Goal: Task Accomplishment & Management: Complete application form

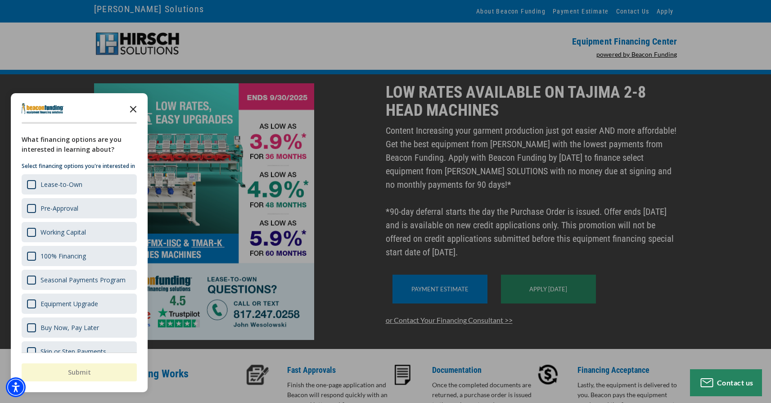
click at [134, 111] on polygon "Close the survey" at bounding box center [133, 109] width 7 height 7
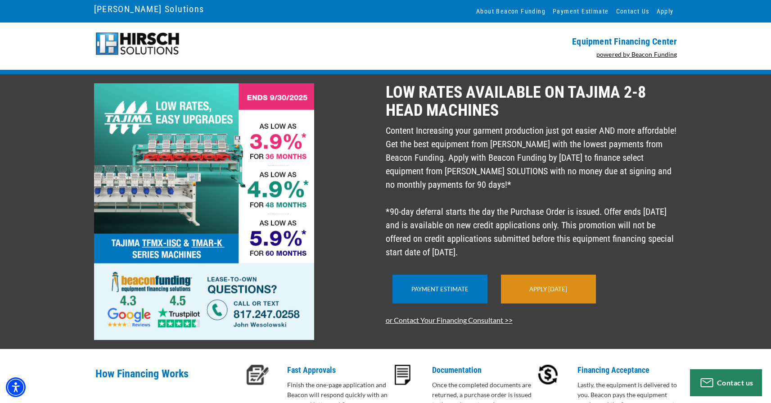
click at [535, 293] on link "Apply [DATE]" at bounding box center [549, 288] width 38 height 7
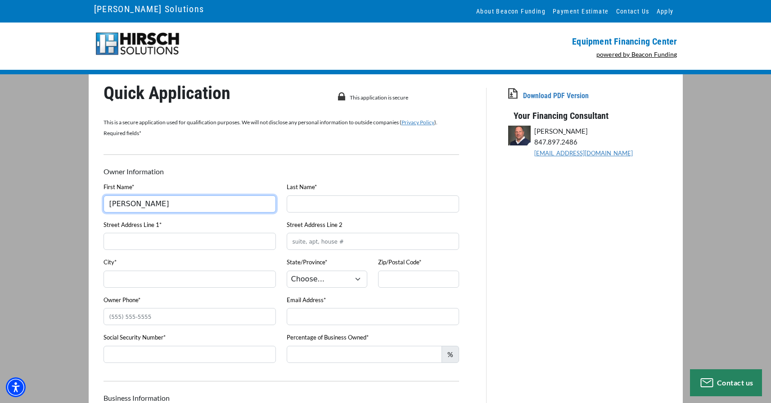
type input "John"
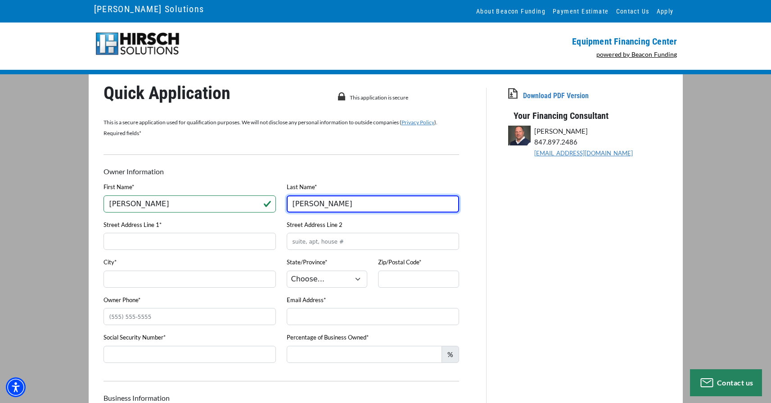
type input "Andazola"
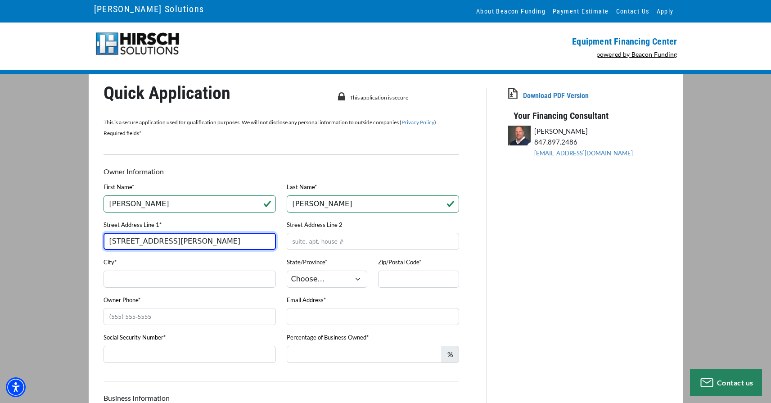
type input "501 Bailey Street"
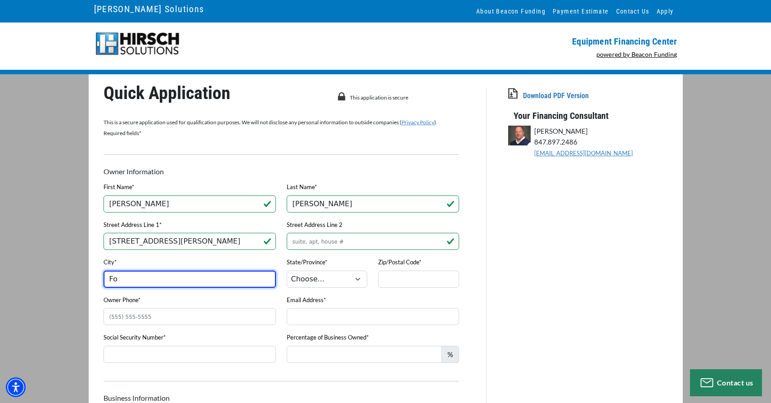
type input "F"
type input "Saginaw"
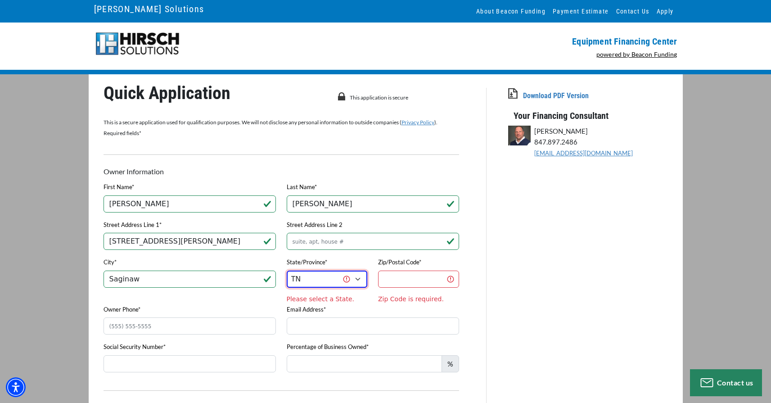
select select "45"
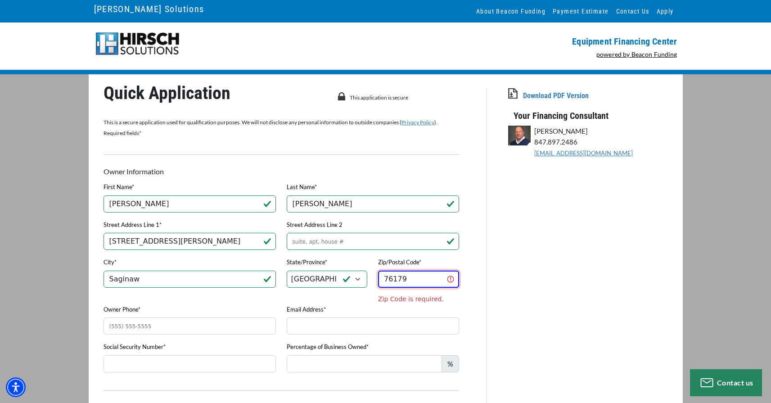
type input "76179"
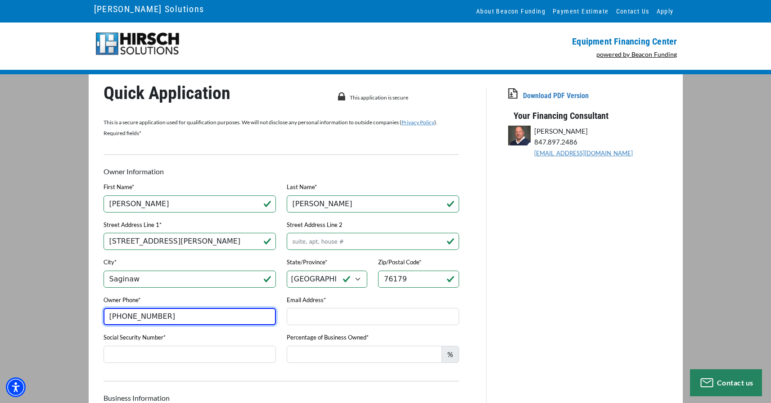
type input "(682) 583-0440"
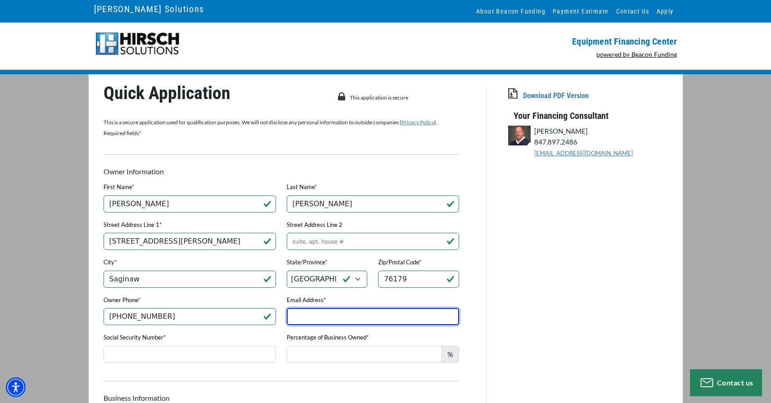
type input "k"
type input "johncastroandazola@gmail.com"
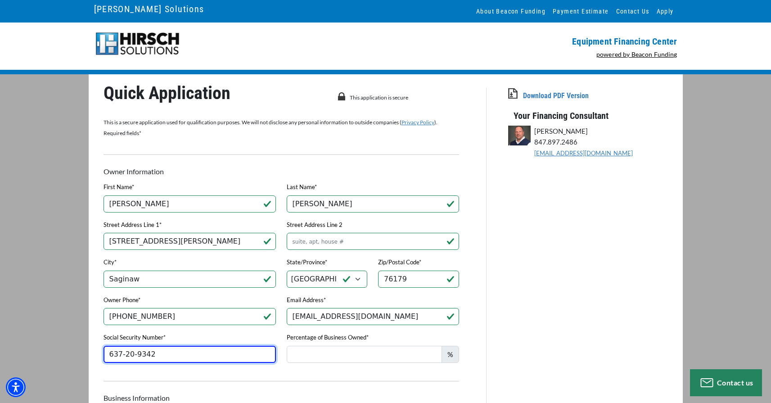
type input "637-20-9342"
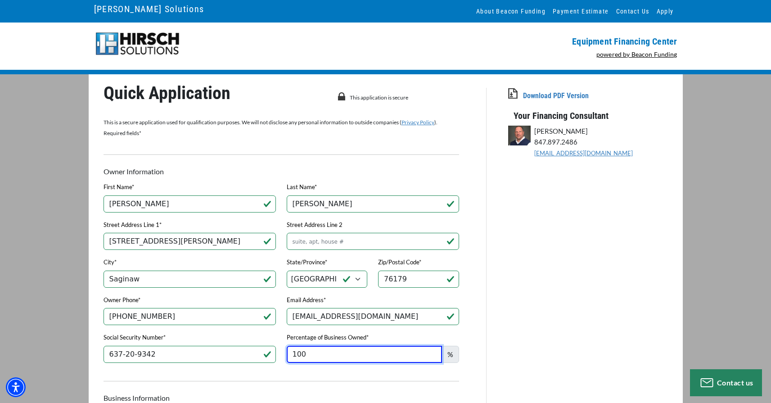
type input "100"
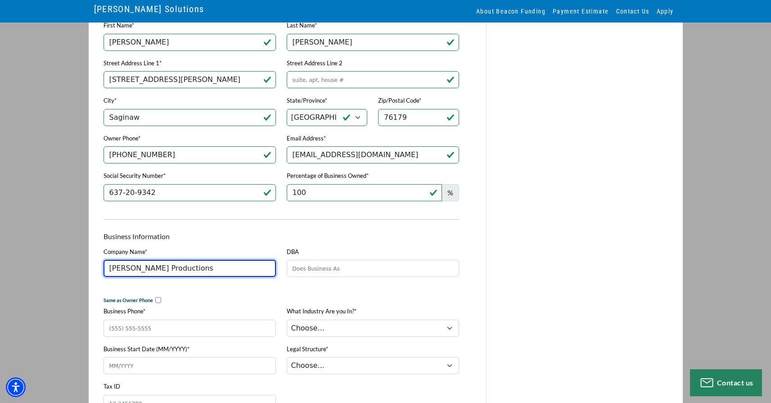
scroll to position [188, 0]
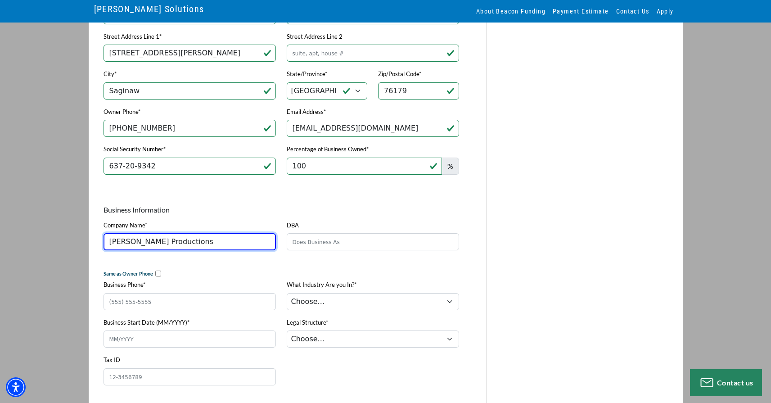
type input "Castro Productions"
click at [158, 276] on input "checkbox" at bounding box center [158, 274] width 6 height 6
checkbox input "true"
type input "(682) 583-0440"
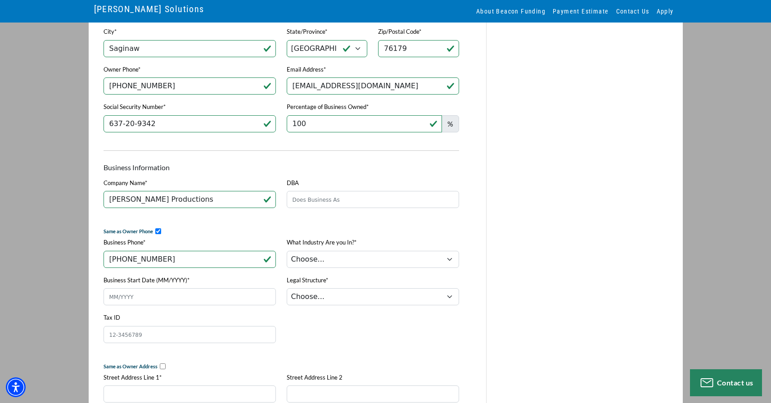
scroll to position [271, 0]
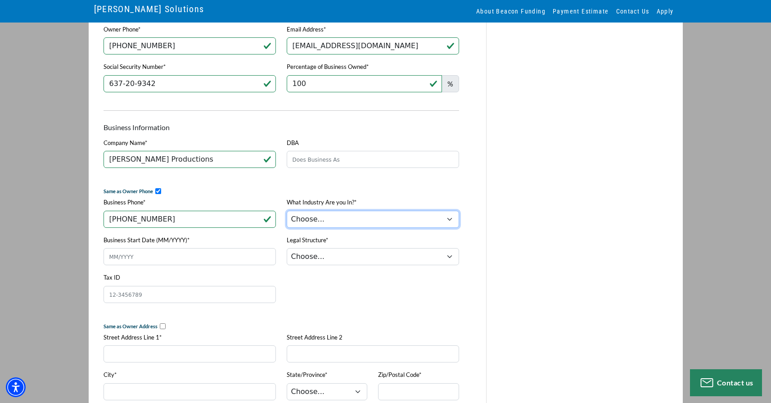
select select "5"
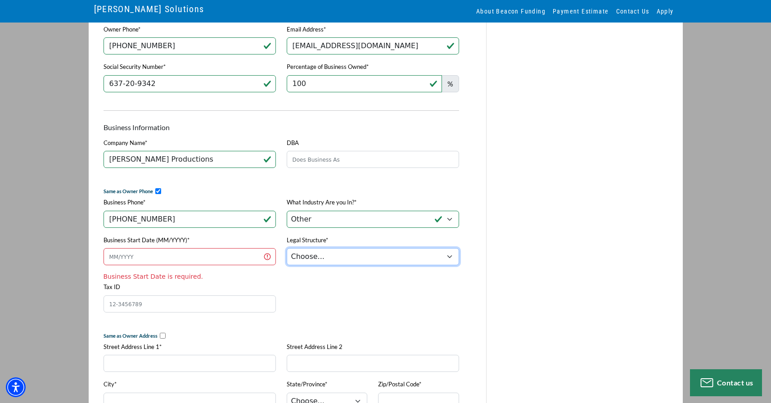
select select "2"
click at [132, 310] on input "Tax ID" at bounding box center [190, 303] width 172 height 17
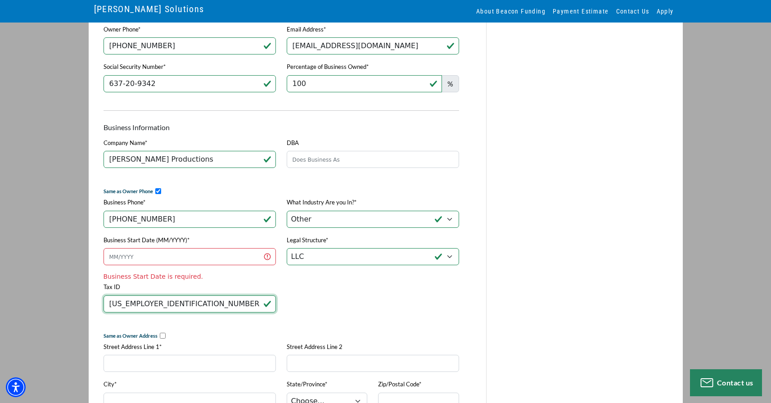
type input "33-2209364"
click at [152, 251] on input "Business Start Date (MM/YYYY)*" at bounding box center [190, 256] width 172 height 17
type input "0"
type input "07/2024"
click at [412, 301] on div "Tax ID 33-2209364" at bounding box center [281, 300] width 367 height 38
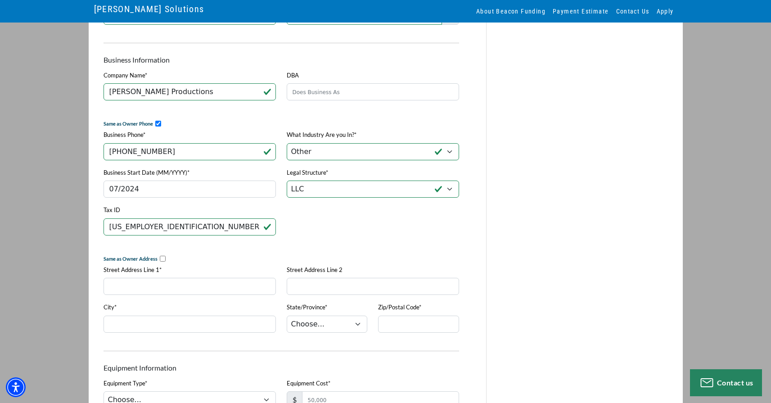
scroll to position [495, 0]
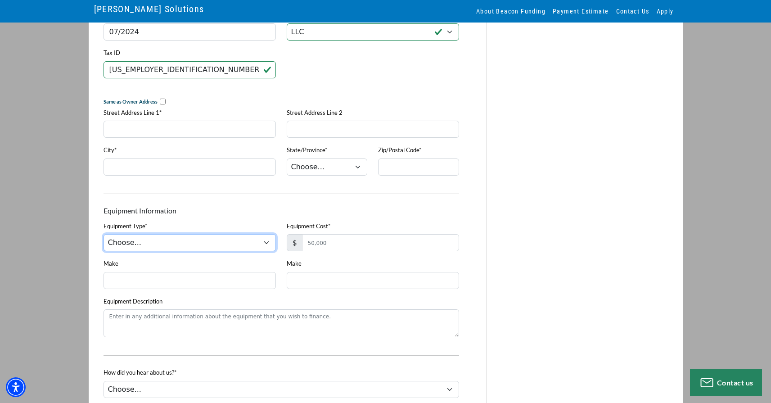
select select "1"
click at [160, 103] on input "checkbox" at bounding box center [163, 102] width 6 height 6
checkbox input "true"
type input "501 Bailey Street"
type input "Saginaw"
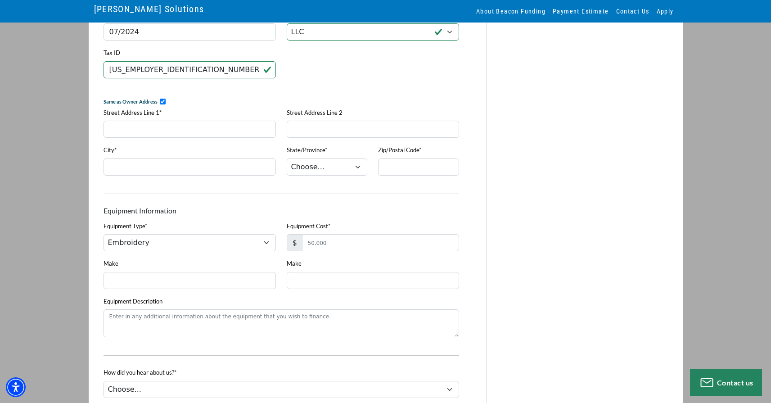
select select "45"
type input "76179"
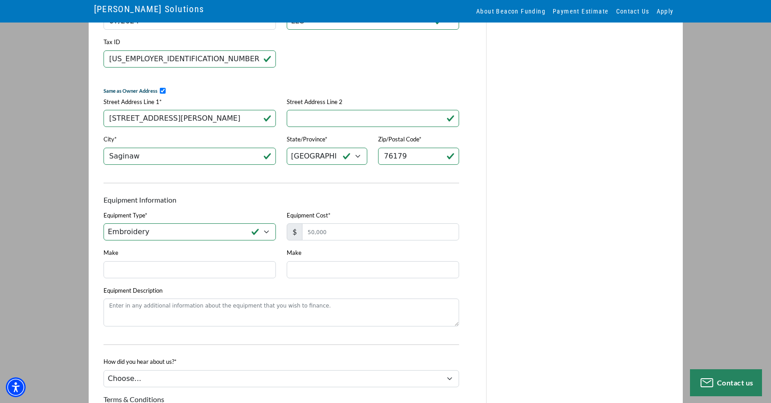
scroll to position [525, 0]
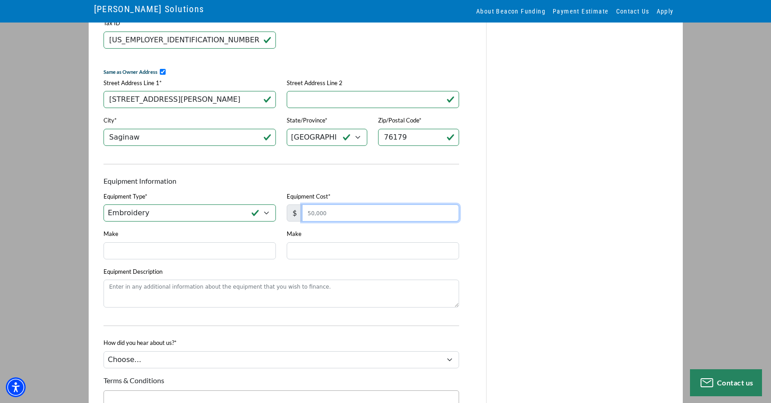
click at [329, 218] on input "Equipment Cost*" at bounding box center [380, 212] width 157 height 17
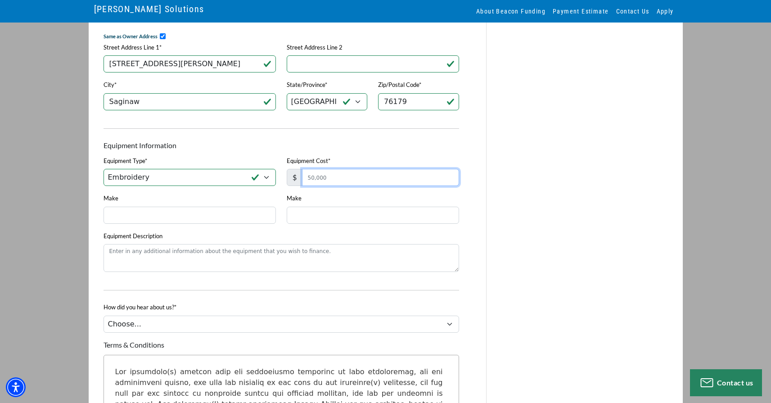
scroll to position [616, 0]
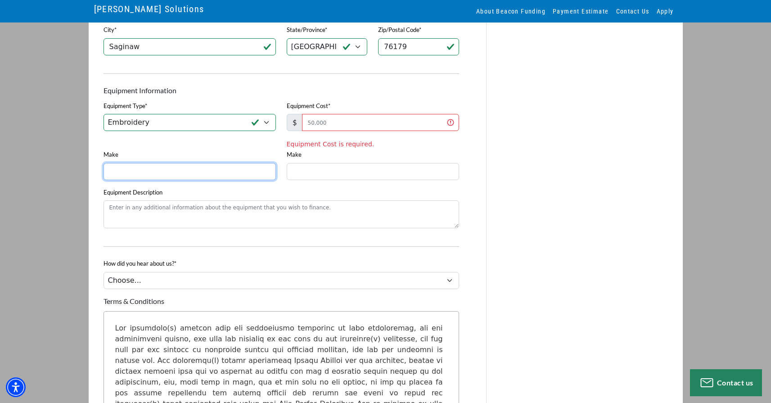
click at [178, 180] on input "Make" at bounding box center [190, 171] width 172 height 17
type input "v"
type input "t"
type input "Tajima"
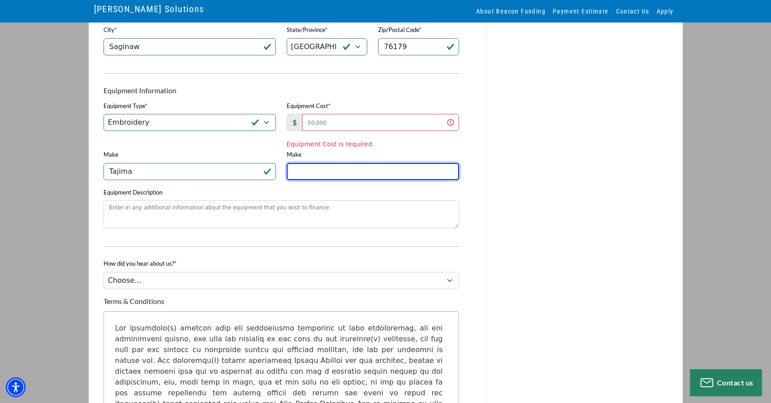
paste input "TMEZ-SC 1501"
type input "TMEZ-SC 1501"
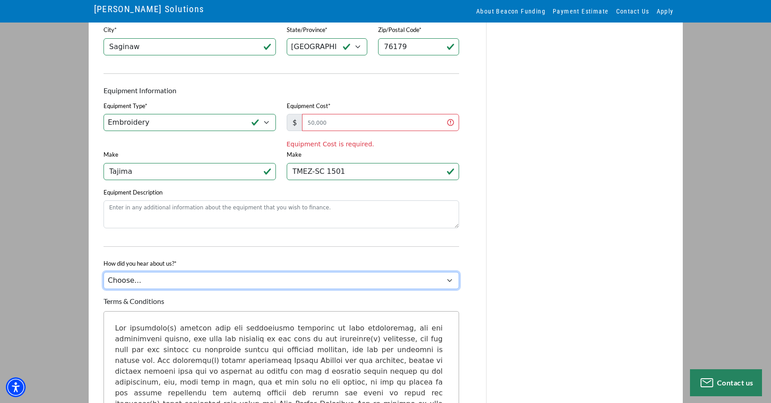
select select "9"
click at [387, 124] on input "Equipment Cost*" at bounding box center [380, 122] width 157 height 17
type input "30,000"
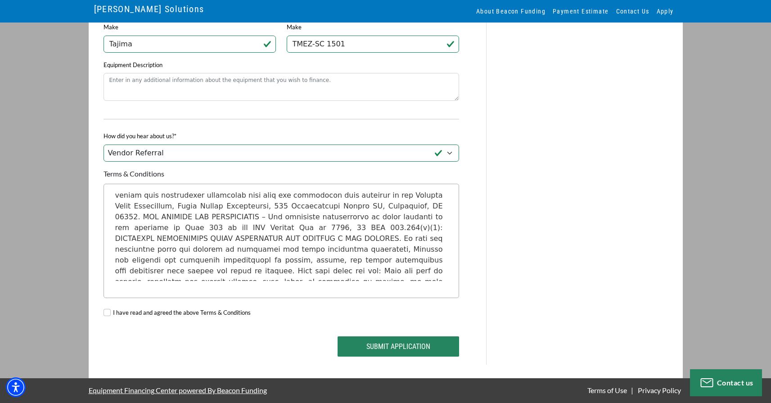
scroll to position [735, 0]
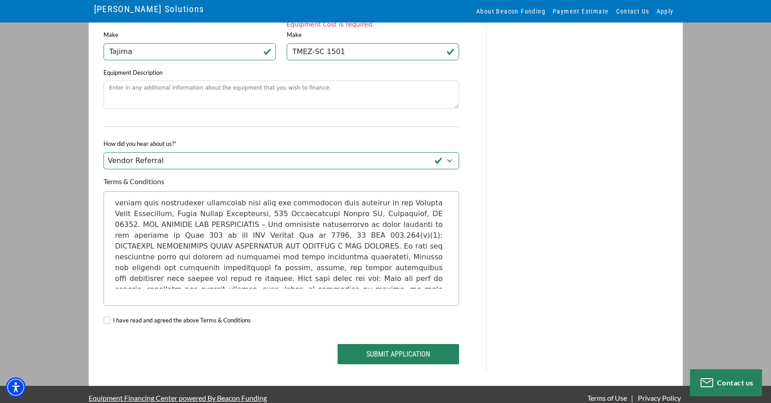
click at [108, 317] on input "I have read and agreed the above Terms & Conditions" at bounding box center [107, 320] width 7 height 7
checkbox input "true"
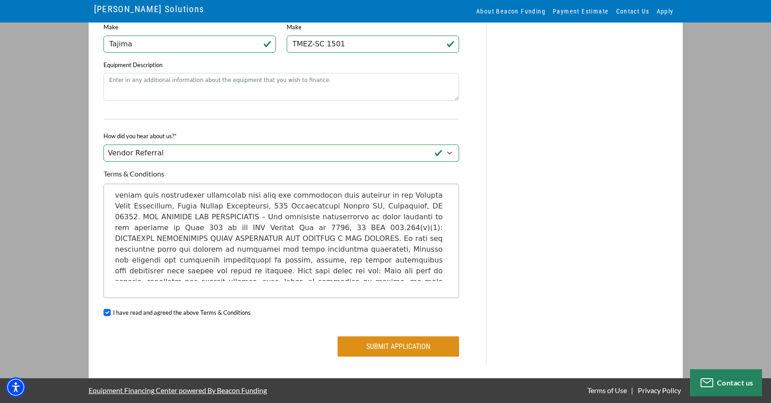
click at [394, 353] on button "Submit Application" at bounding box center [399, 346] width 122 height 20
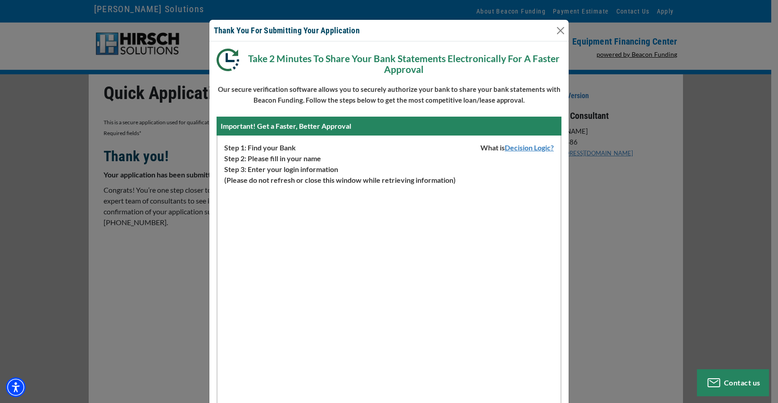
scroll to position [23, 0]
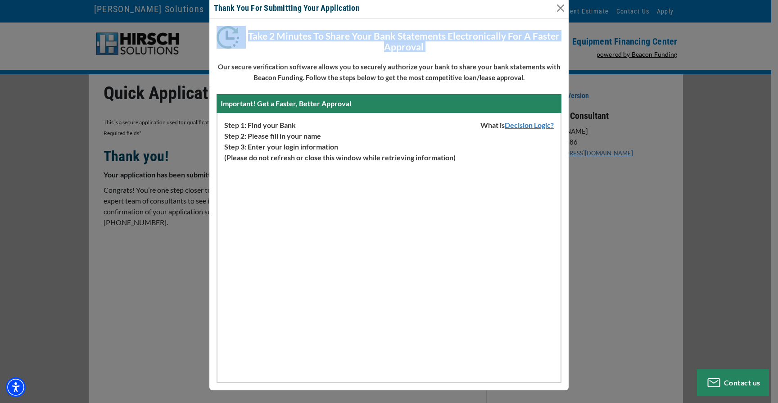
drag, startPoint x: 477, startPoint y: 21, endPoint x: 480, endPoint y: 59, distance: 38.4
click at [480, 59] on div "Take 2 Minutes To Share Your Bank Statements Electronically For A Faster Approv…" at bounding box center [388, 204] width 359 height 371
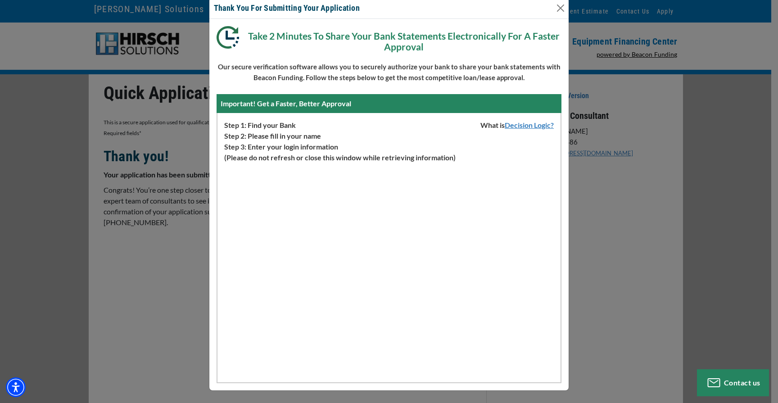
click at [545, 95] on div "Important! Get a Faster, Better Approval" at bounding box center [389, 103] width 345 height 19
click at [560, 8] on button "Close" at bounding box center [560, 8] width 14 height 14
